Goal: Transaction & Acquisition: Book appointment/travel/reservation

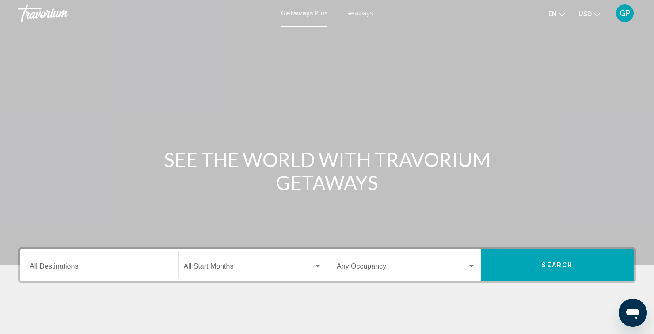
click at [68, 269] on input "Destination All Destinations" at bounding box center [99, 268] width 139 height 8
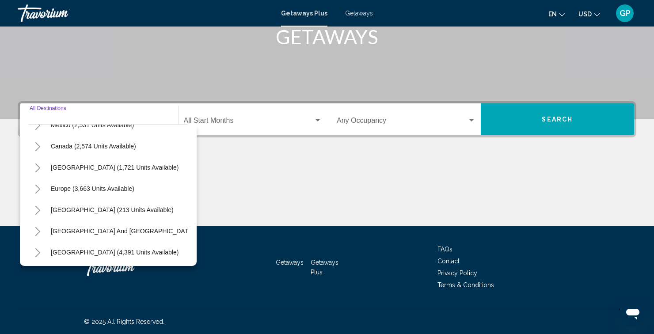
scroll to position [61, 0]
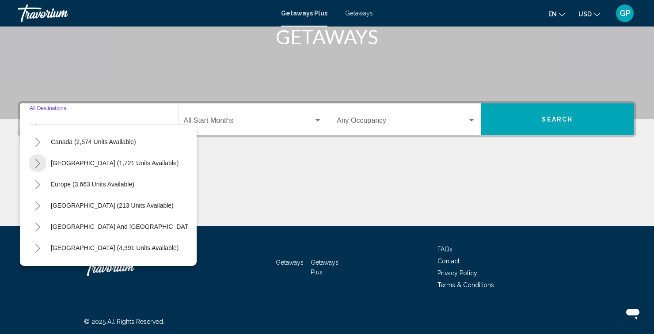
click at [35, 163] on icon "Toggle Caribbean & Atlantic Islands (1,721 units available)" at bounding box center [37, 163] width 7 height 9
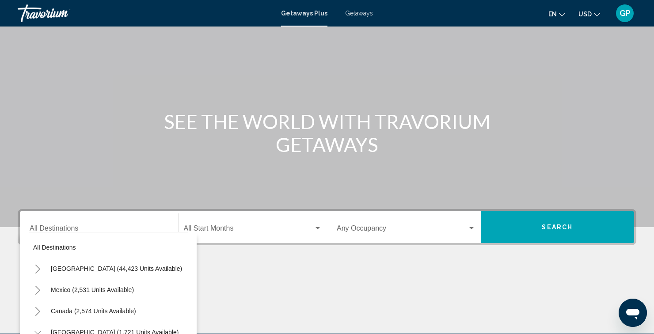
scroll to position [36, 0]
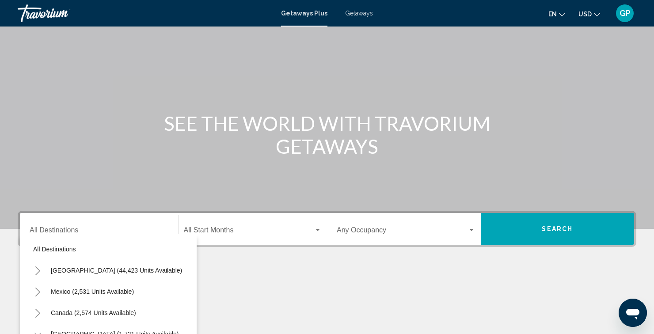
click at [266, 283] on div "Main content" at bounding box center [327, 302] width 619 height 66
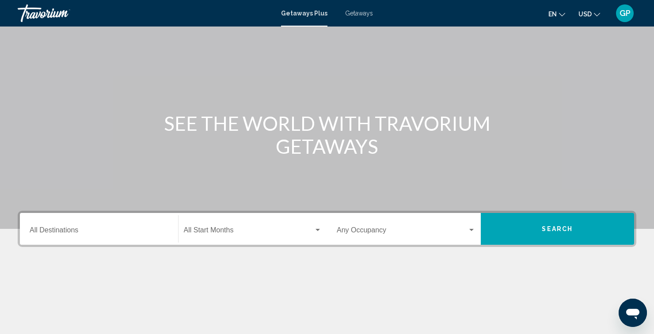
click at [541, 227] on button "Search" at bounding box center [558, 229] width 154 height 32
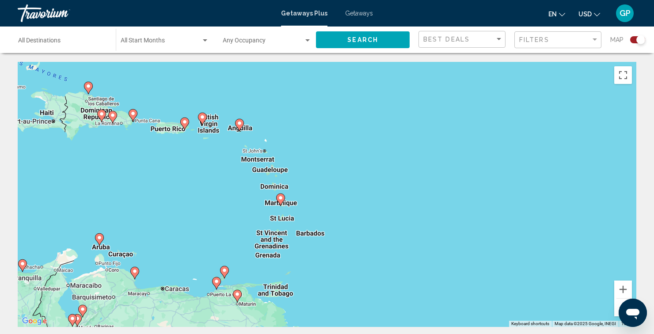
click at [313, 234] on div "To activate drag with keyboard, press Alt + Enter. Once in keyboard drag state,…" at bounding box center [327, 194] width 619 height 265
click at [318, 234] on div "To activate drag with keyboard, press Alt + Enter. Once in keyboard drag state,…" at bounding box center [327, 194] width 619 height 265
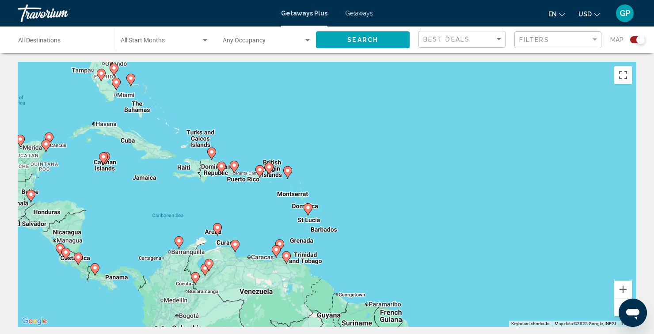
click at [55, 42] on input "Destination All Destinations" at bounding box center [62, 42] width 89 height 7
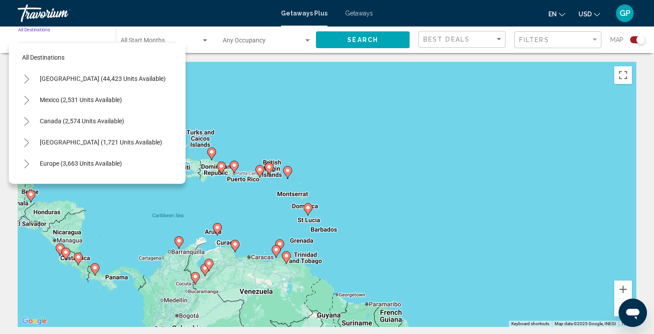
click at [145, 223] on div "To activate drag with keyboard, press Alt + Enter. Once in keyboard drag state,…" at bounding box center [327, 194] width 619 height 265
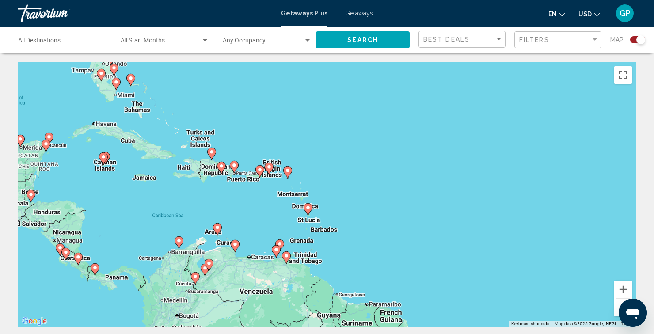
click at [355, 15] on span "Getaways" at bounding box center [359, 13] width 28 height 7
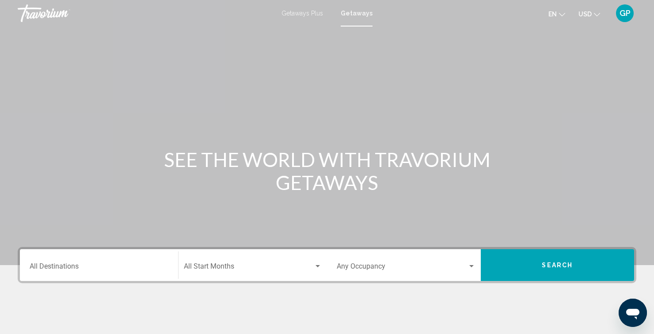
click at [318, 266] on div "Search widget" at bounding box center [318, 266] width 4 height 2
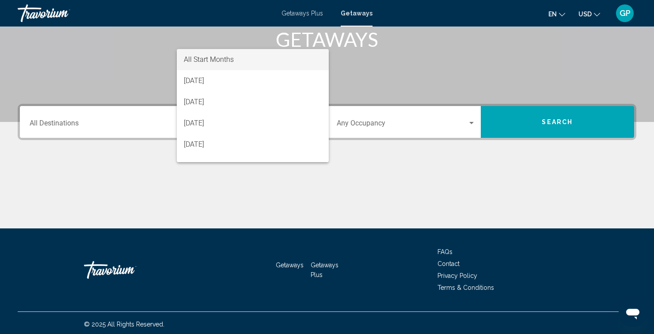
scroll to position [146, 0]
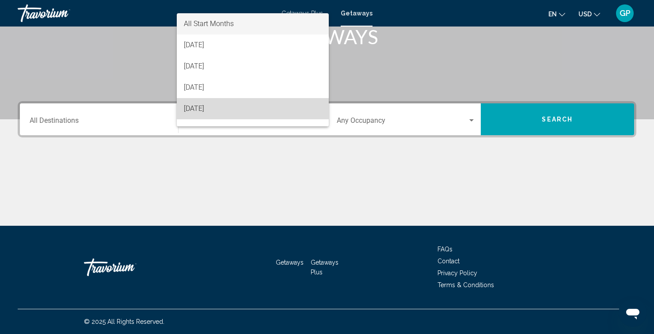
click at [224, 108] on span "November 2025" at bounding box center [253, 108] width 138 height 21
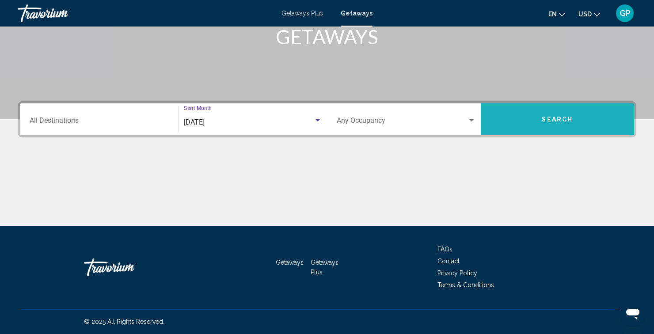
click at [554, 127] on button "Search" at bounding box center [558, 119] width 154 height 32
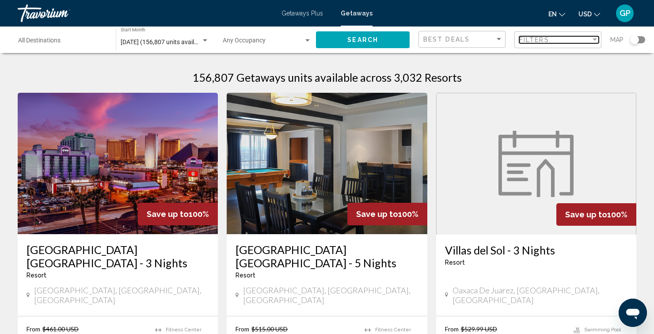
click at [594, 40] on div "Filter" at bounding box center [595, 39] width 4 height 2
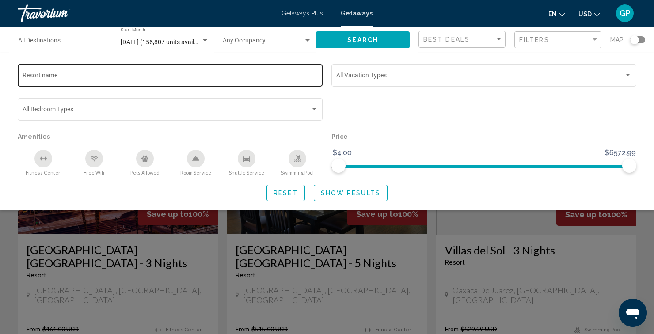
click at [102, 76] on input "Resort name" at bounding box center [171, 76] width 296 height 7
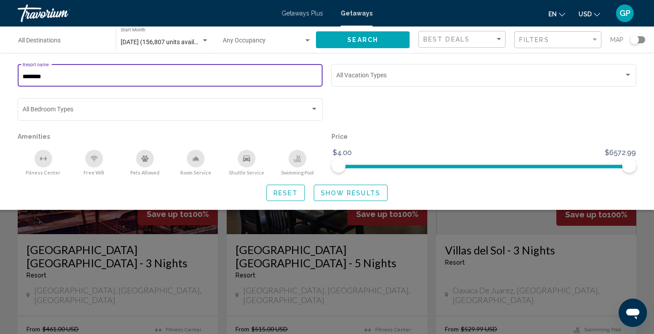
type input "********"
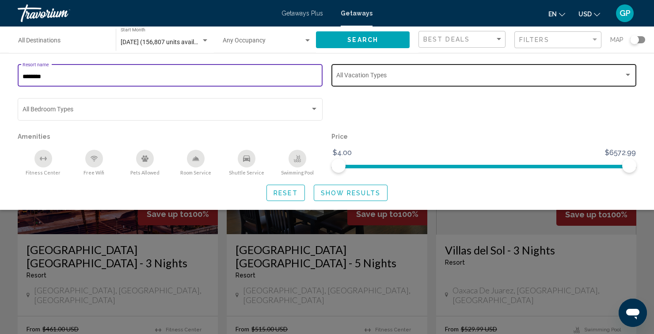
click at [629, 76] on div "Search widget" at bounding box center [628, 75] width 4 height 2
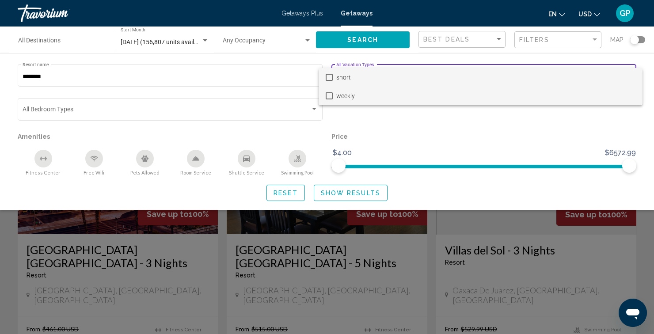
click at [333, 97] on mat-option "weekly" at bounding box center [481, 96] width 324 height 19
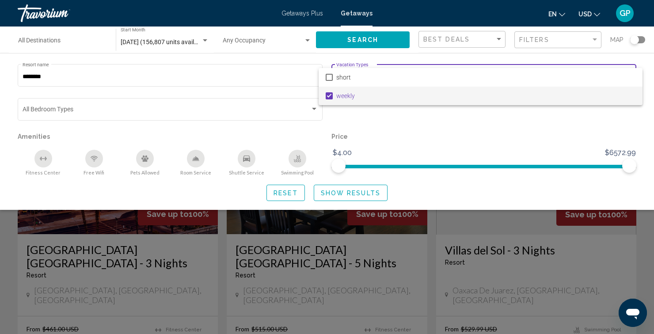
click at [353, 193] on div at bounding box center [327, 167] width 654 height 334
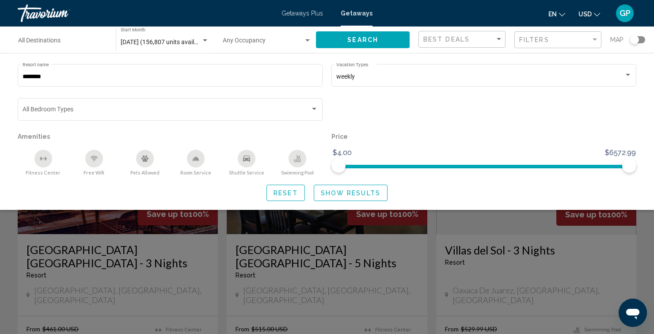
click at [355, 197] on span "Show Results" at bounding box center [351, 193] width 60 height 7
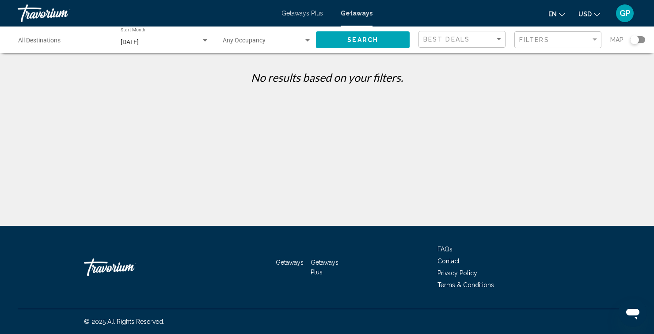
click at [46, 15] on div "Travorium" at bounding box center [62, 13] width 88 height 18
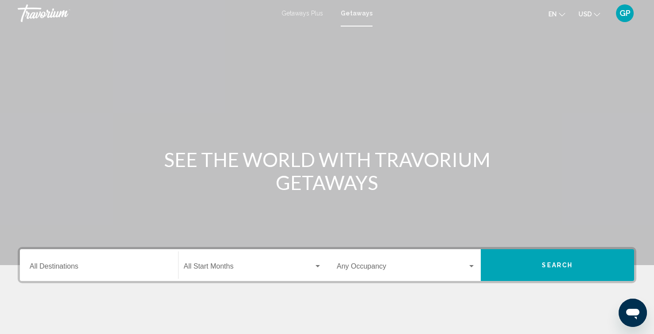
click at [295, 106] on div "Main content" at bounding box center [327, 132] width 654 height 265
click at [105, 266] on input "Destination All Destinations" at bounding box center [99, 268] width 139 height 8
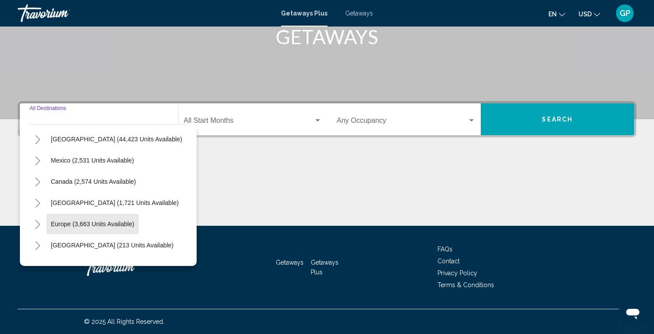
scroll to position [22, 0]
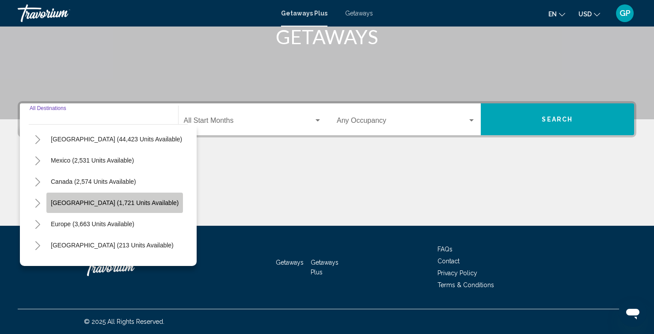
click at [132, 206] on span "[GEOGRAPHIC_DATA] (1,721 units available)" at bounding box center [115, 202] width 128 height 7
type input "**********"
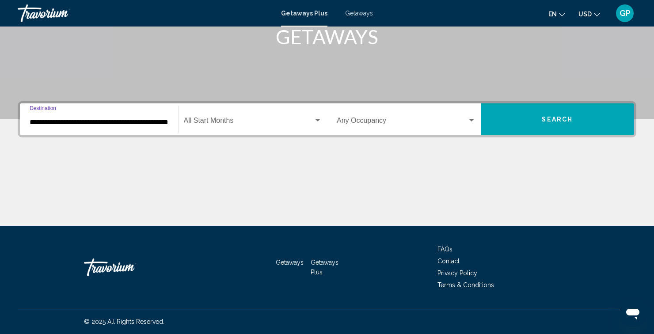
click at [259, 121] on span "Search widget" at bounding box center [249, 122] width 130 height 8
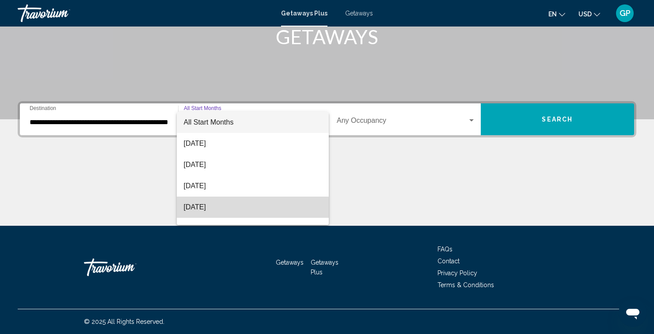
click at [219, 209] on span "November 2025" at bounding box center [253, 207] width 138 height 21
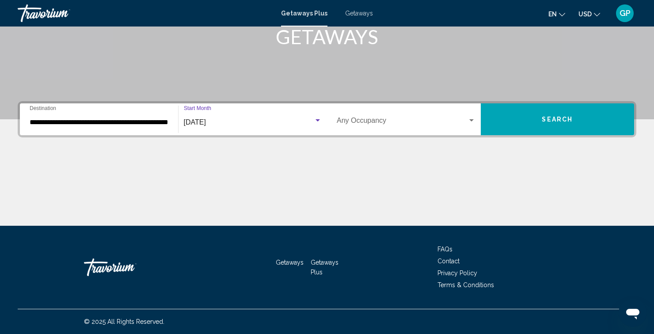
click at [464, 124] on span "Search widget" at bounding box center [402, 122] width 131 height 8
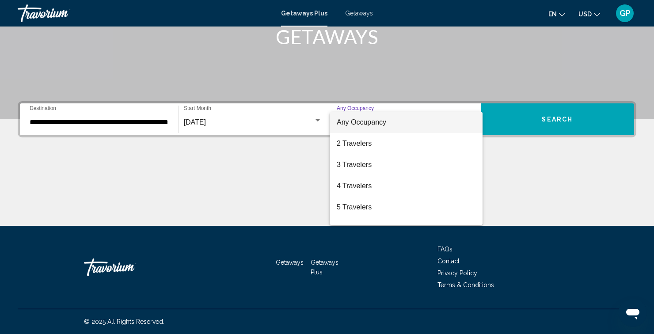
click at [265, 190] on div at bounding box center [327, 167] width 654 height 334
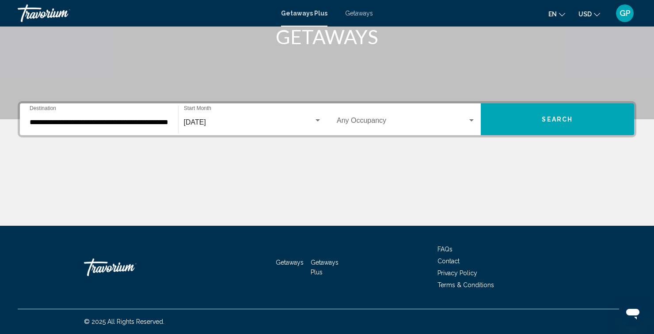
click at [570, 119] on span "Search" at bounding box center [557, 119] width 31 height 7
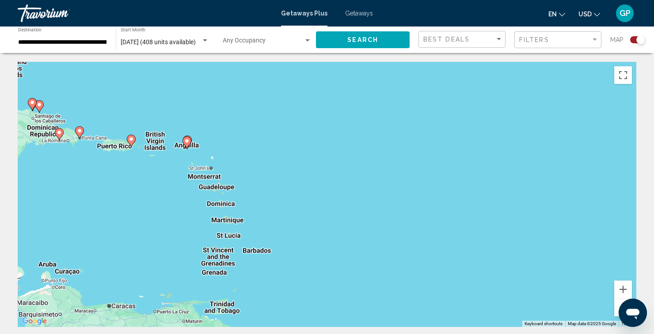
click at [259, 254] on div "To activate drag with keyboard, press Alt + Enter. Once in keyboard drag state,…" at bounding box center [327, 194] width 619 height 265
click at [258, 252] on div "To activate drag with keyboard, press Alt + Enter. Once in keyboard drag state,…" at bounding box center [327, 194] width 619 height 265
click at [588, 42] on div "Filters" at bounding box center [555, 39] width 72 height 7
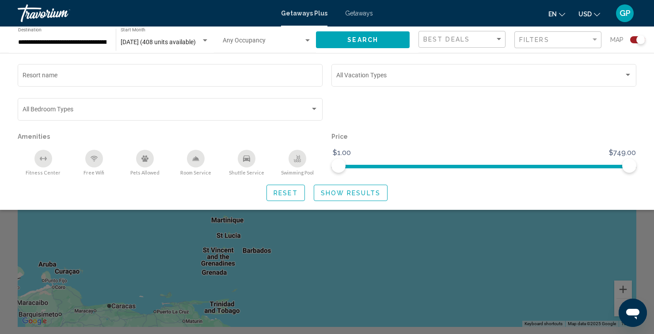
click at [360, 13] on span "Getaways" at bounding box center [359, 13] width 28 height 7
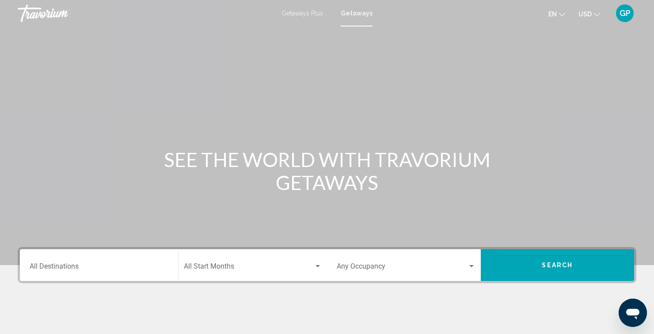
click at [140, 267] on input "Destination All Destinations" at bounding box center [99, 268] width 139 height 8
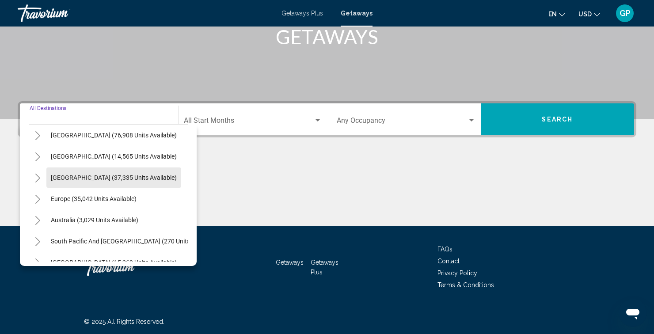
scroll to position [48, 0]
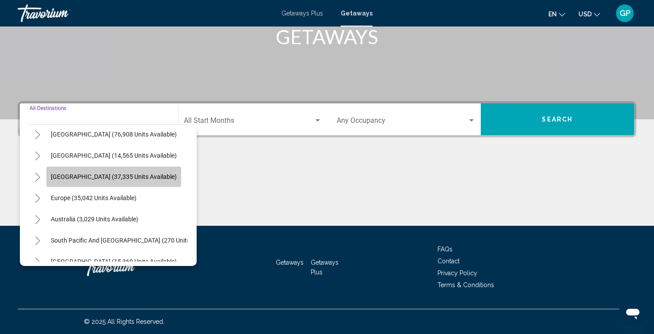
click at [122, 182] on button "[GEOGRAPHIC_DATA] (37,335 units available)" at bounding box center [113, 177] width 135 height 20
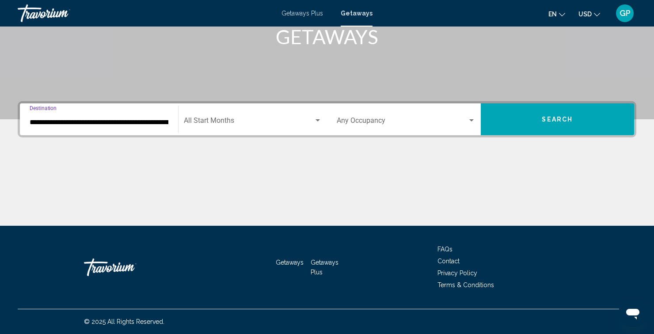
click at [143, 124] on input "**********" at bounding box center [99, 122] width 139 height 8
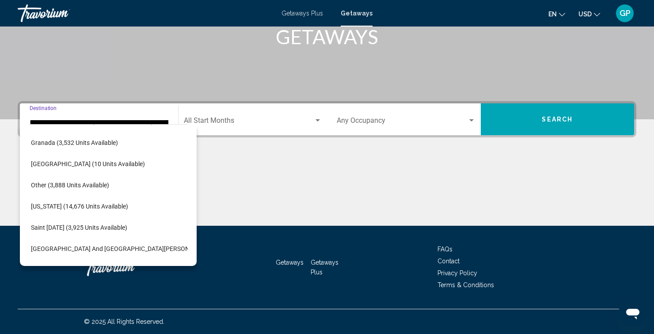
scroll to position [189, 11]
click at [43, 186] on span "Other (3,888 units available)" at bounding box center [70, 183] width 78 height 7
type input "**********"
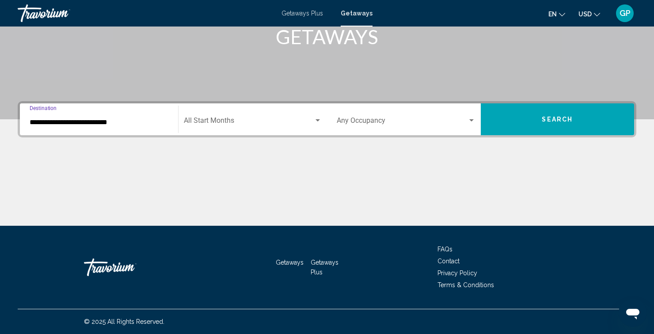
click at [291, 119] on span "Search widget" at bounding box center [249, 122] width 130 height 8
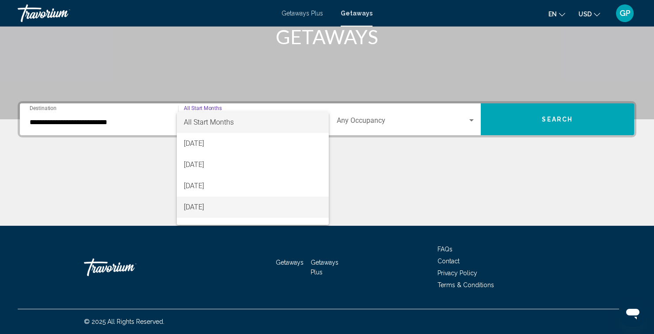
click at [219, 206] on span "November 2025" at bounding box center [253, 207] width 138 height 21
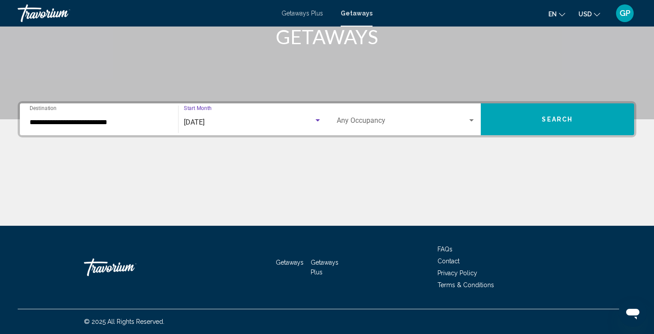
click at [557, 125] on button "Search" at bounding box center [558, 119] width 154 height 32
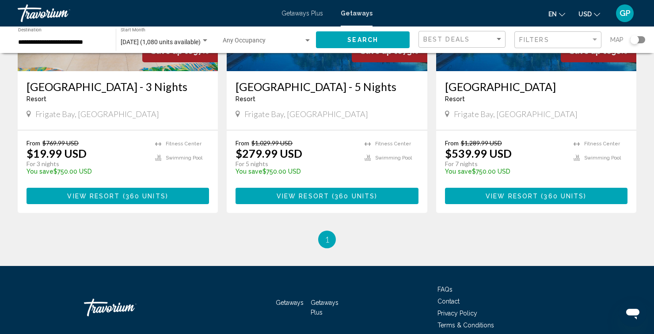
scroll to position [174, 0]
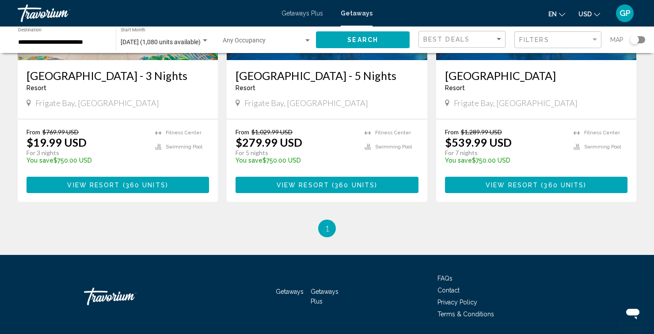
click at [133, 236] on ul "1 / 1 You're on page 1" at bounding box center [327, 229] width 619 height 18
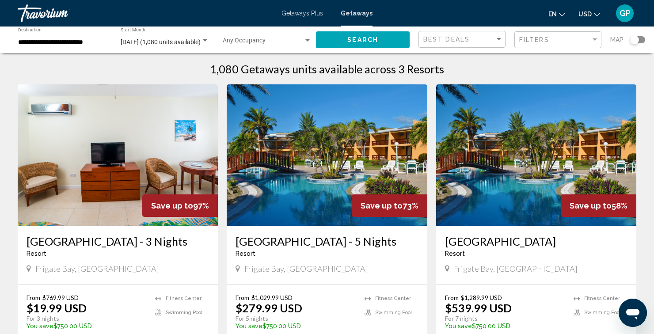
scroll to position [0, 0]
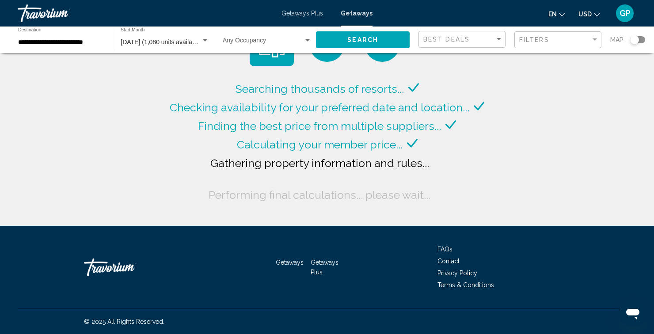
click at [81, 41] on input "**********" at bounding box center [62, 42] width 89 height 7
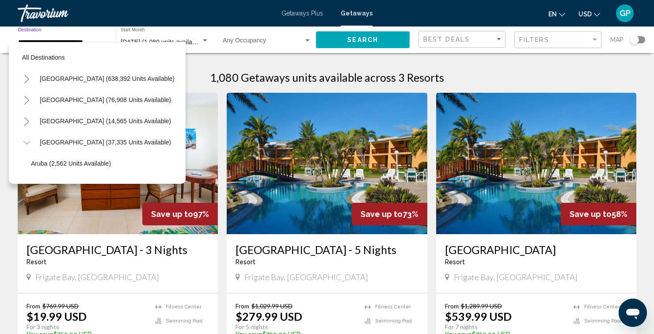
click at [305, 16] on span "Getaways Plus" at bounding box center [303, 13] width 42 height 7
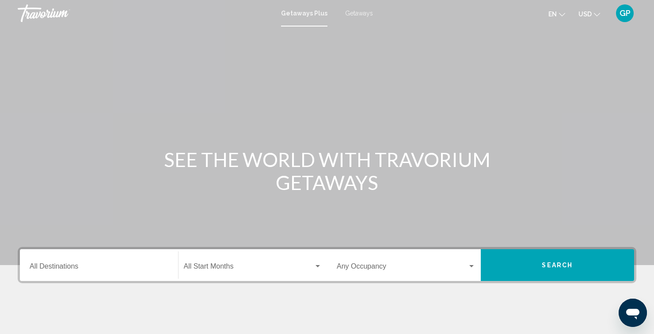
click at [121, 268] on input "Destination All Destinations" at bounding box center [99, 268] width 139 height 8
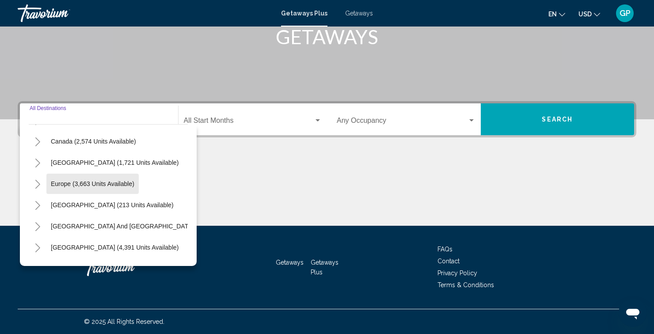
scroll to position [61, 0]
click at [40, 168] on button "Toggle Caribbean & Atlantic Islands (1,721 units available)" at bounding box center [38, 163] width 18 height 18
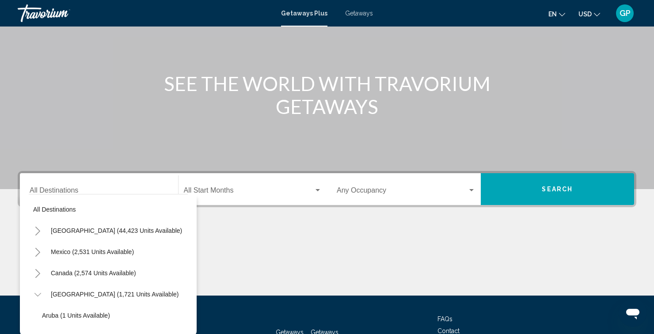
scroll to position [79, 0]
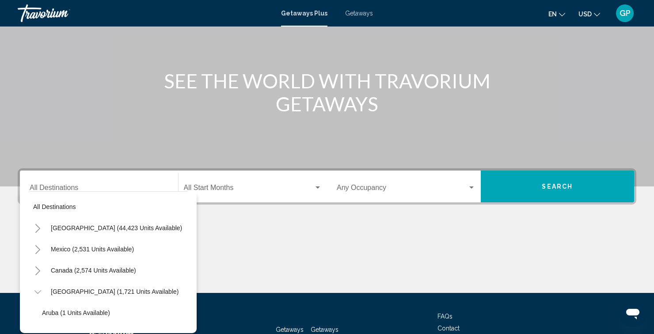
click at [227, 267] on div "Main content" at bounding box center [327, 260] width 619 height 66
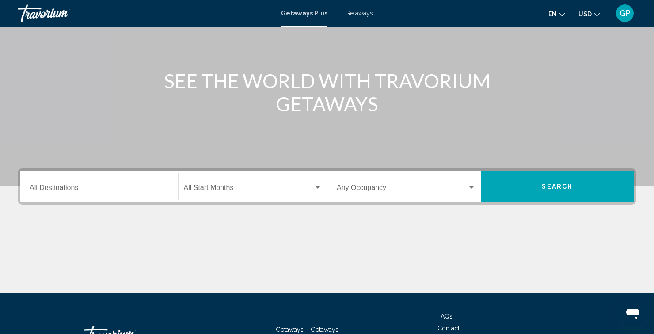
scroll to position [0, 0]
